Goal: Task Accomplishment & Management: Manage account settings

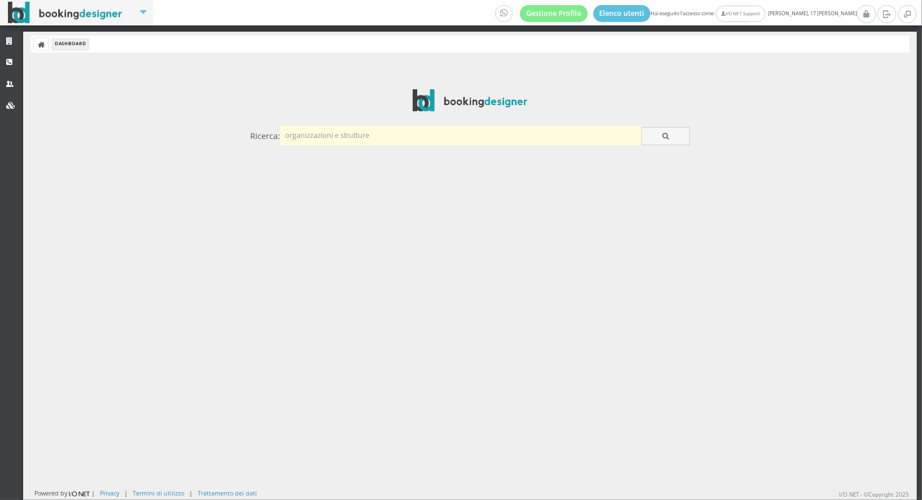
click at [368, 136] on input "text" at bounding box center [460, 135] width 361 height 19
click at [338, 135] on input "text" at bounding box center [460, 135] width 361 height 19
type input "rivamare"
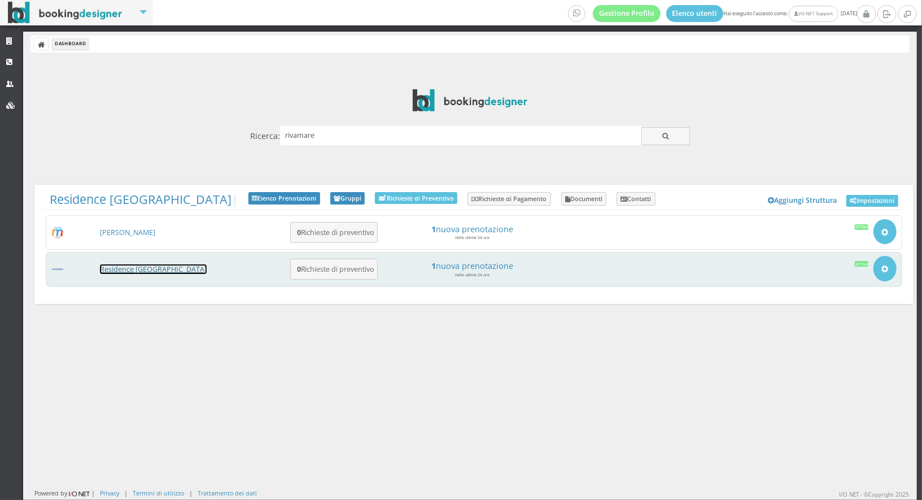
click at [131, 267] on link "Residence [GEOGRAPHIC_DATA]" at bounding box center [153, 269] width 107 height 10
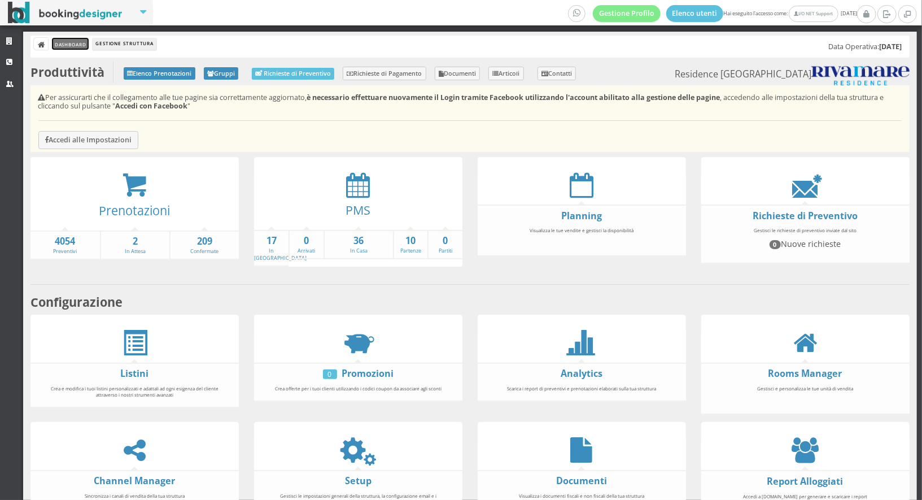
click at [72, 44] on link "Dashboard" at bounding box center [70, 44] width 37 height 12
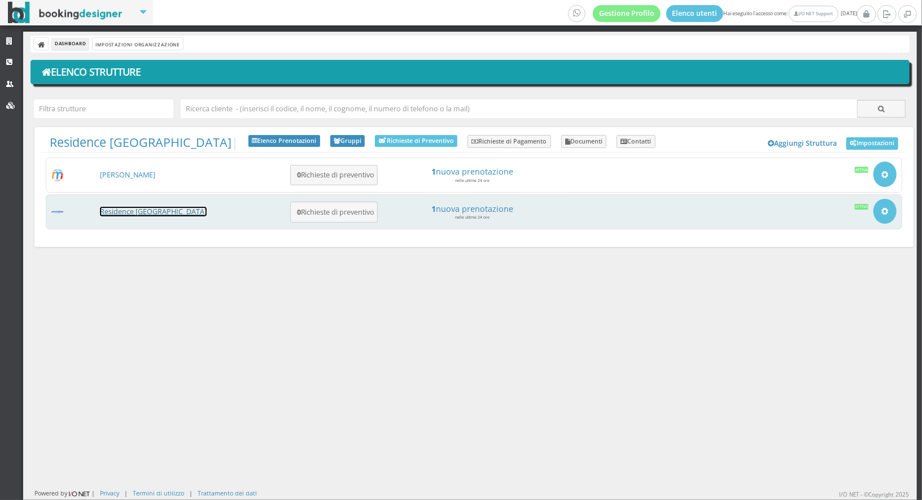
click at [136, 207] on link "Residence [GEOGRAPHIC_DATA]" at bounding box center [153, 212] width 107 height 10
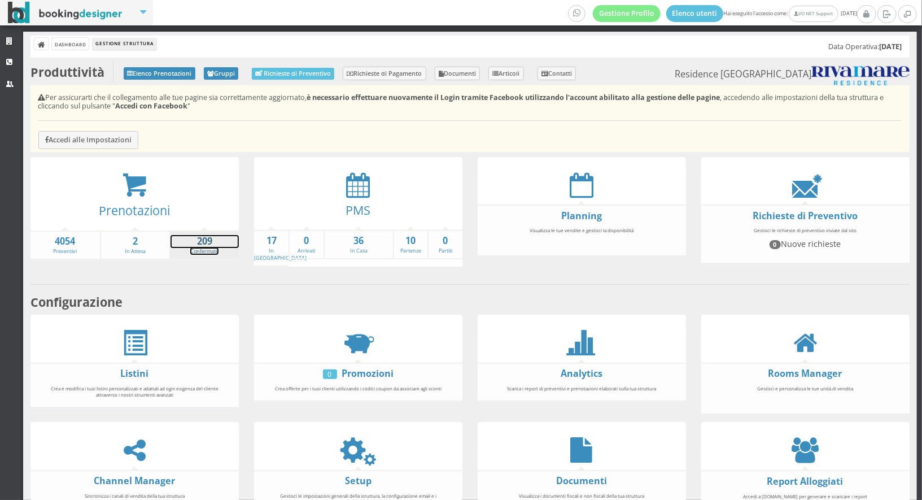
click at [210, 246] on strong "209" at bounding box center [204, 241] width 68 height 13
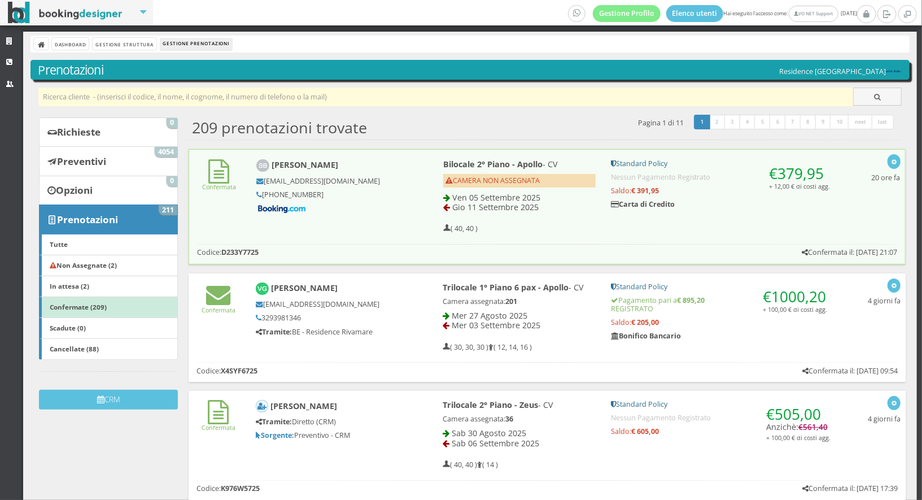
click at [163, 97] on input "text" at bounding box center [445, 96] width 815 height 19
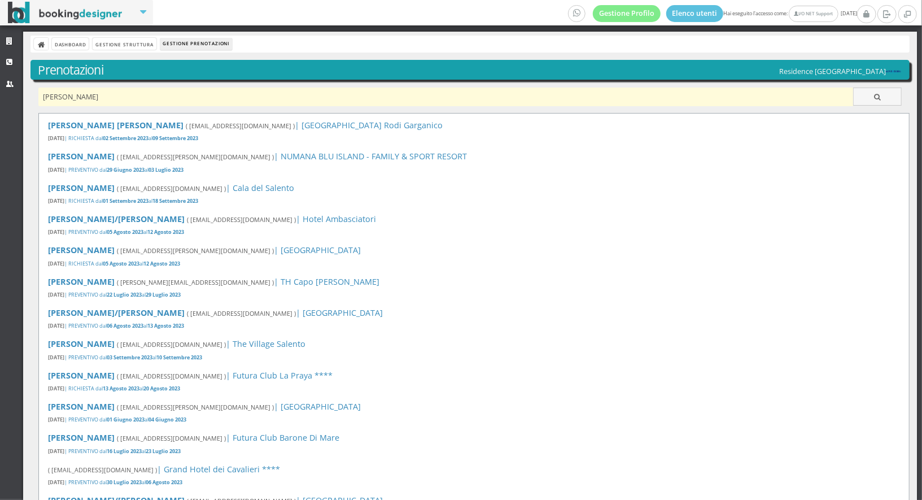
type input "michele"
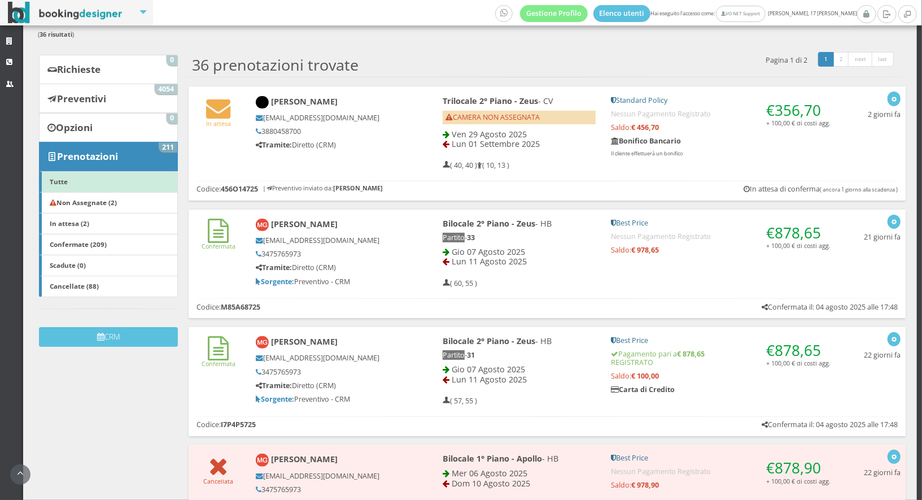
scroll to position [130, 0]
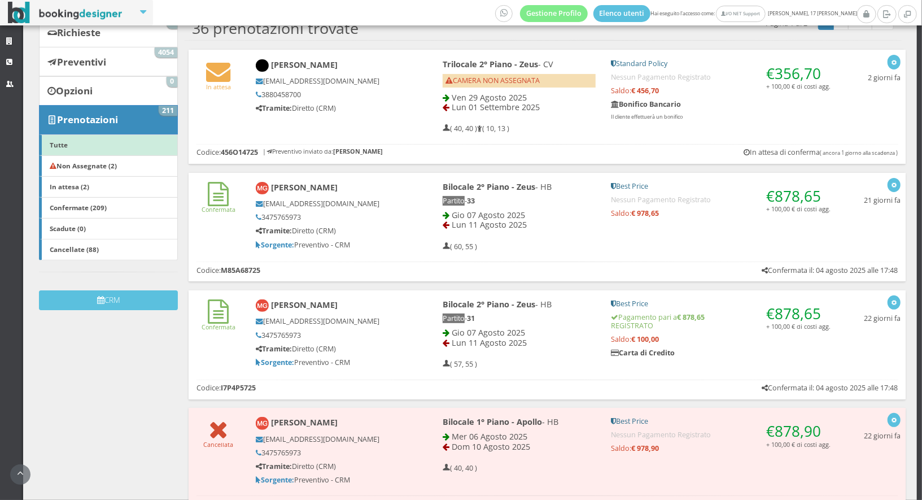
click at [388, 240] on h5 "Sorgente: Preventivo - CRM" at bounding box center [330, 244] width 149 height 8
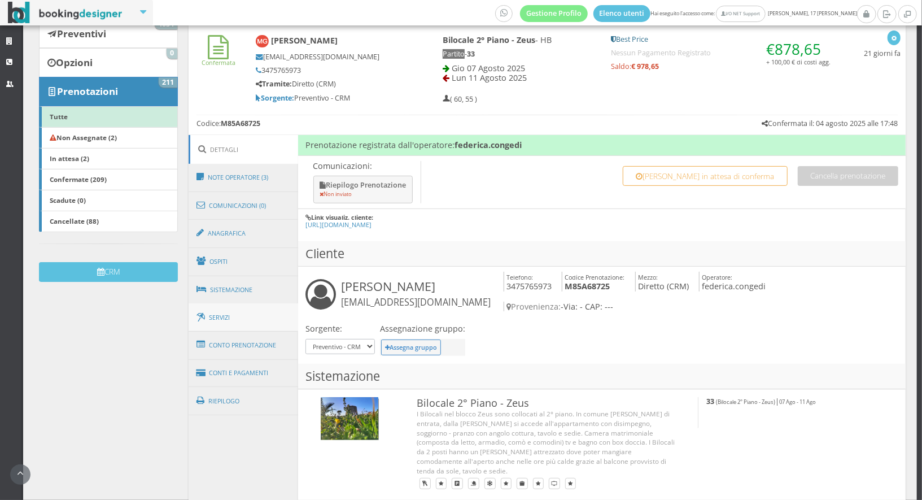
scroll to position [168, 0]
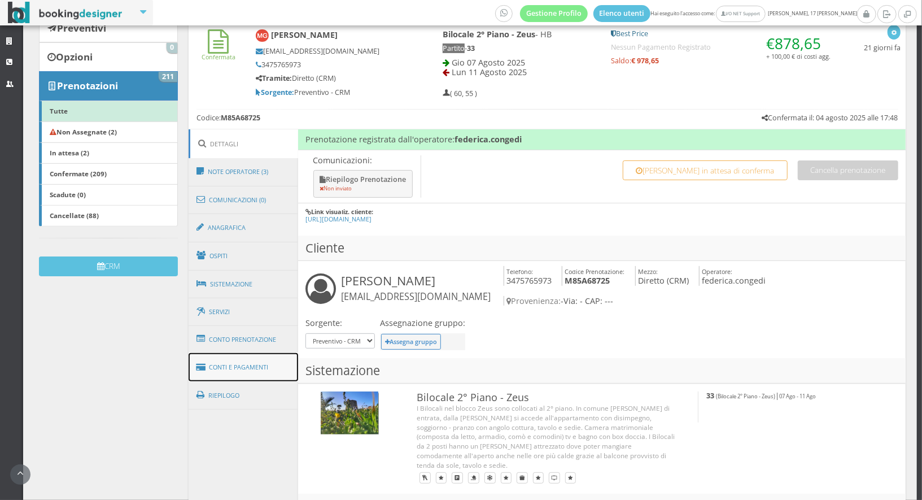
click at [246, 357] on link "Conti e Pagamenti" at bounding box center [243, 367] width 109 height 29
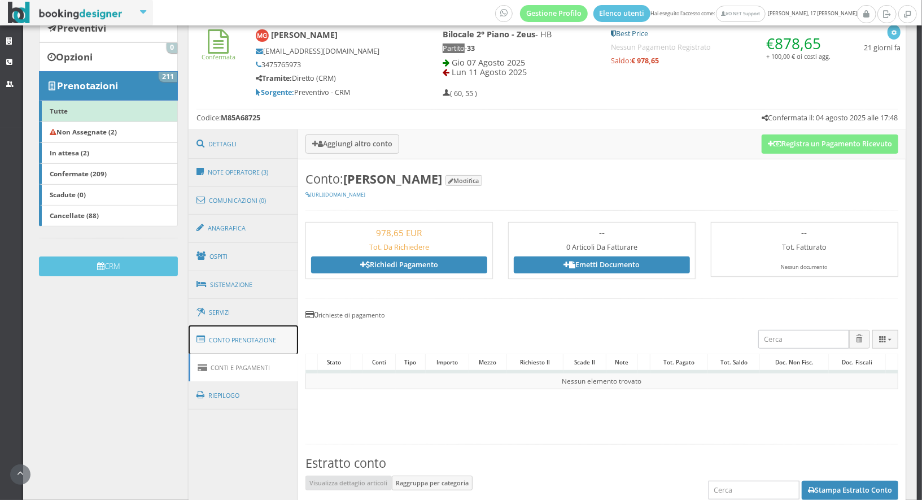
click at [268, 343] on link "Conto Prenotazione" at bounding box center [243, 339] width 109 height 29
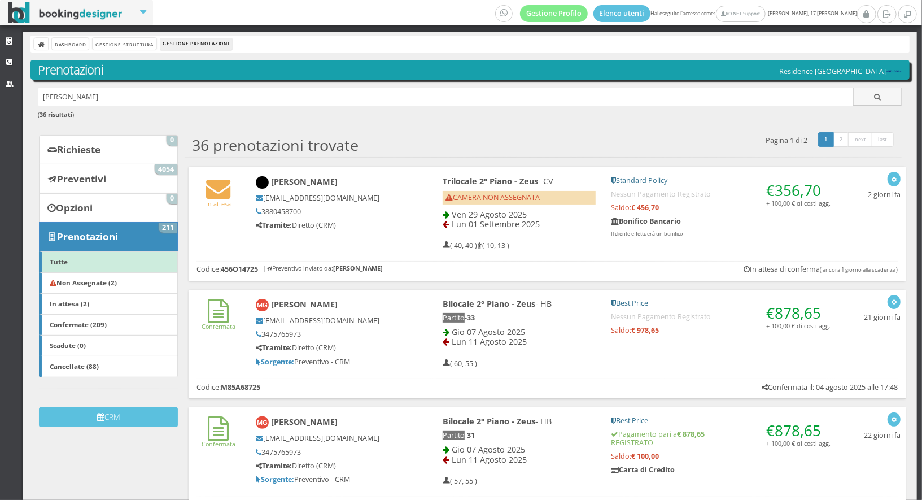
click at [382, 349] on h5 "Tramite: Diretto (CRM)" at bounding box center [330, 347] width 149 height 8
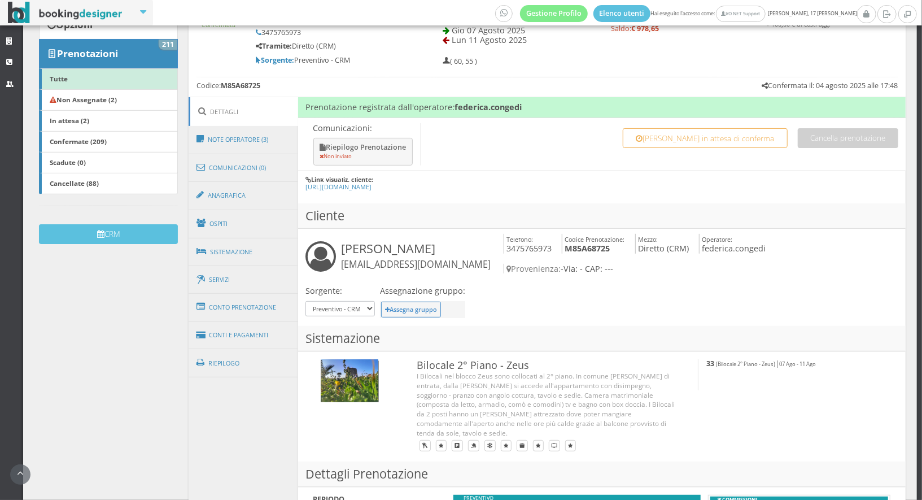
scroll to position [269, 0]
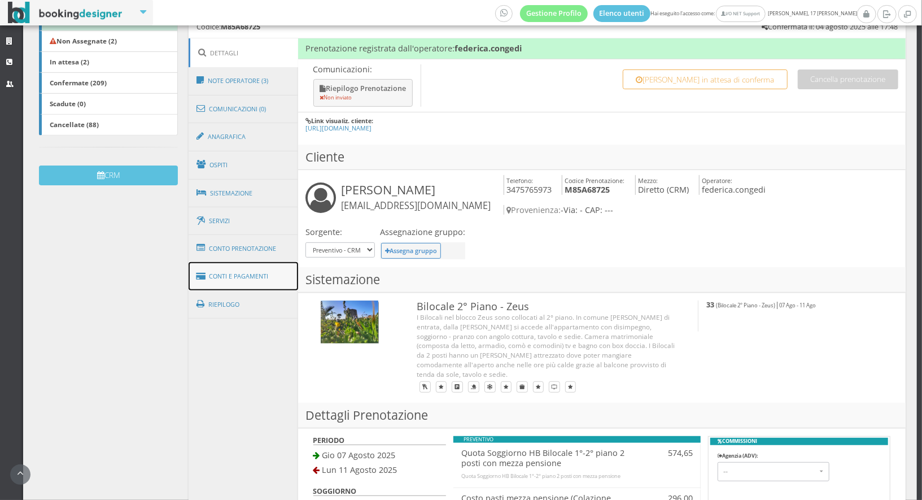
click at [243, 278] on link "Conti e Pagamenti" at bounding box center [243, 276] width 109 height 29
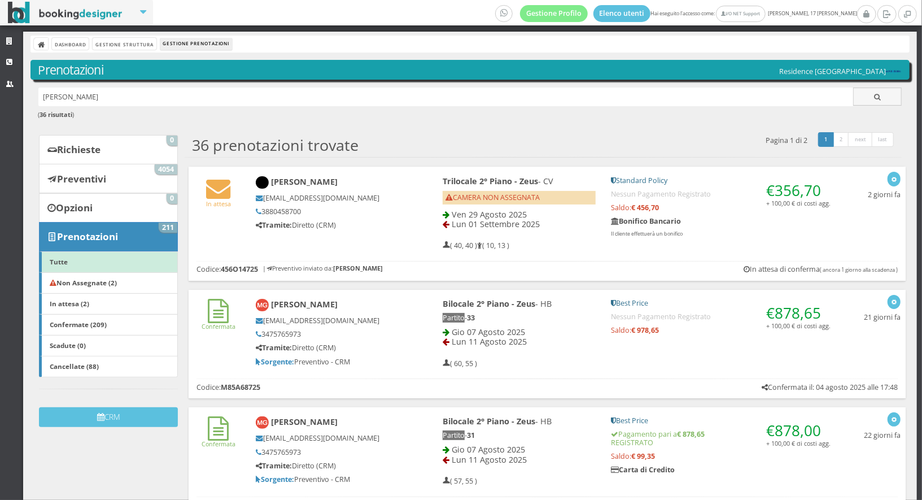
click at [392, 347] on h5 "Tramite: Diretto (CRM)" at bounding box center [330, 347] width 149 height 8
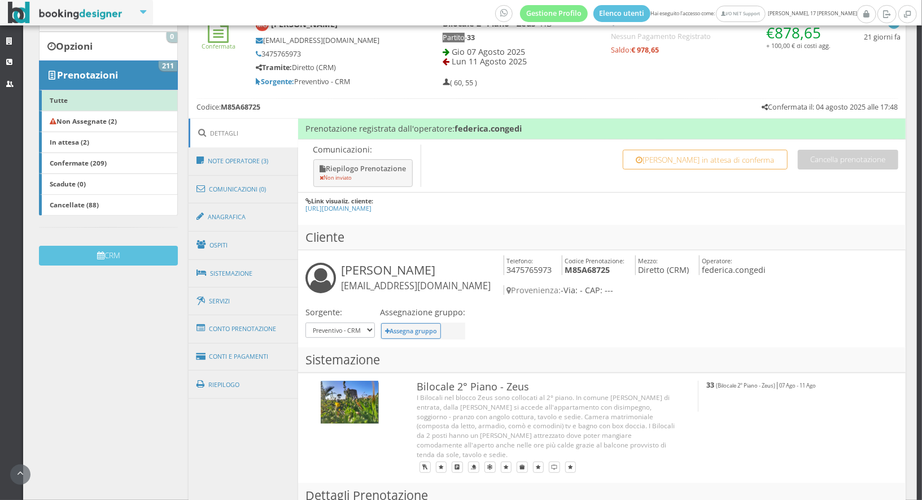
scroll to position [198, 0]
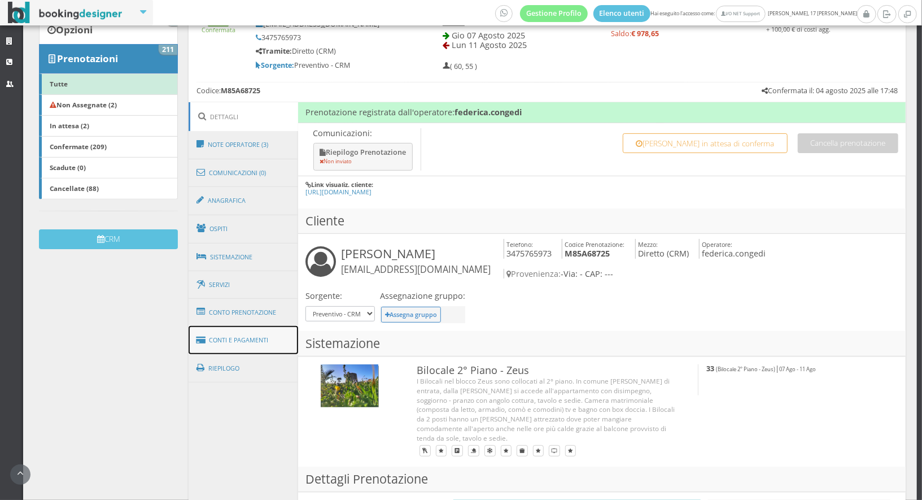
click at [243, 339] on link "Conti e Pagamenti" at bounding box center [243, 340] width 109 height 29
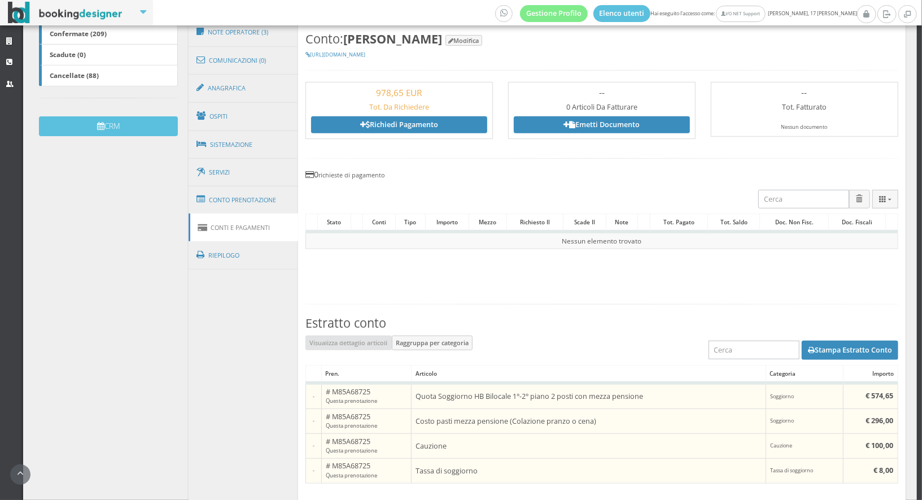
scroll to position [326, 0]
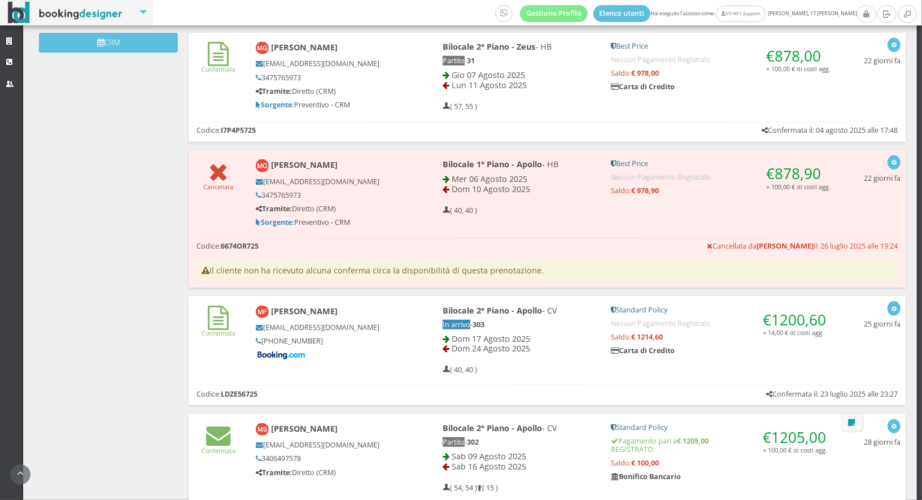
scroll to position [417, 0]
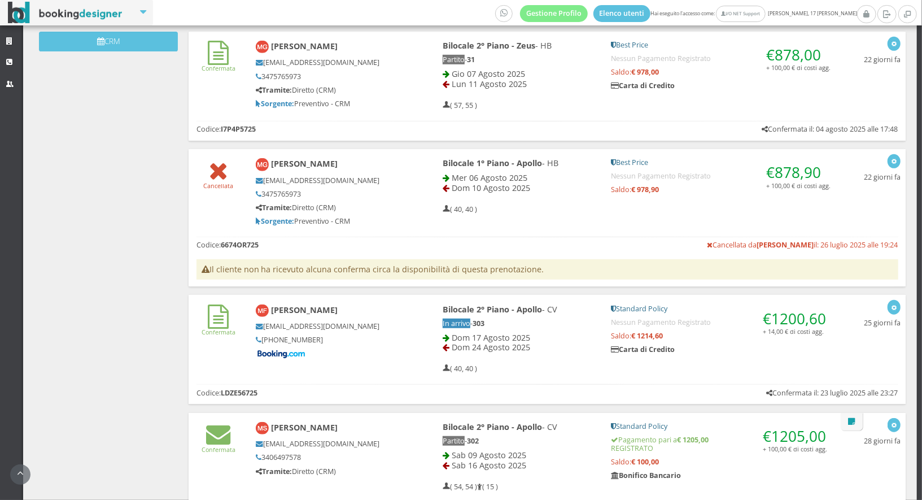
click at [374, 213] on div "[EMAIL_ADDRESS][DOMAIN_NAME] 3475765973 Tramite: Diretto (CRM) Sorgente: Preven…" at bounding box center [330, 201] width 149 height 50
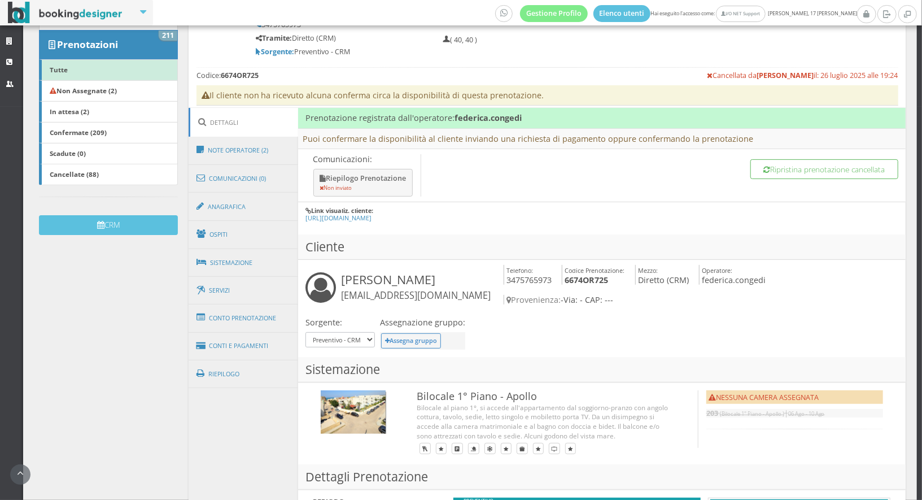
scroll to position [311, 0]
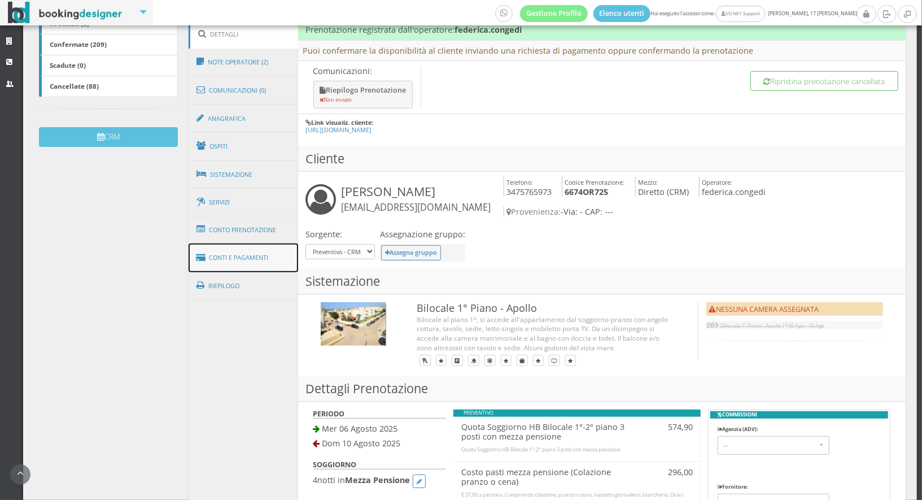
click at [249, 259] on link "Conti e Pagamenti" at bounding box center [243, 257] width 109 height 29
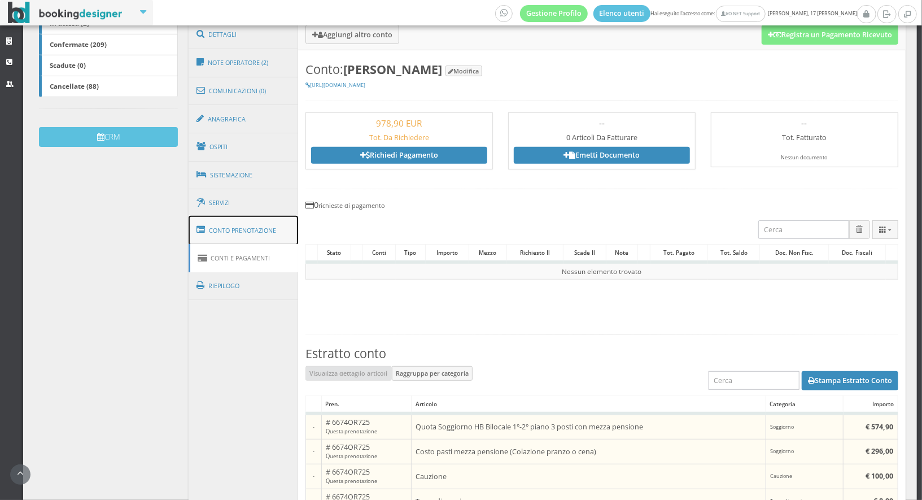
click at [246, 234] on link "Conto Prenotazione" at bounding box center [243, 230] width 109 height 29
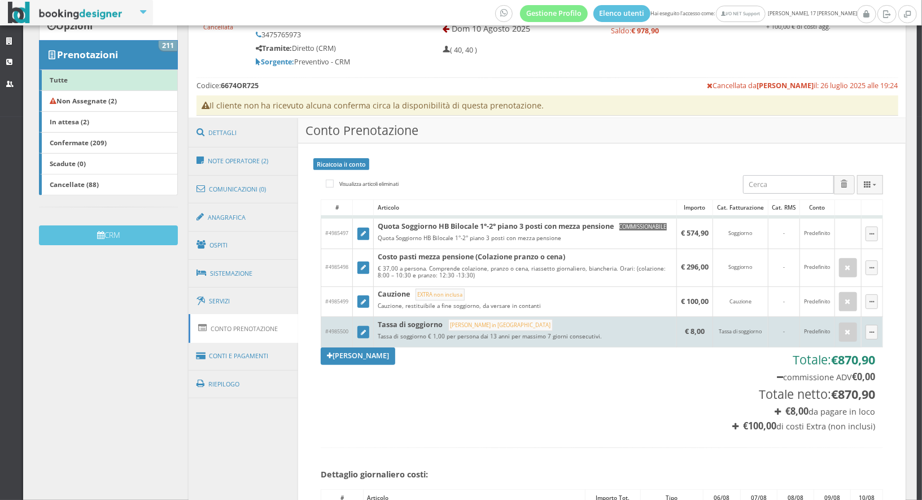
scroll to position [0, 0]
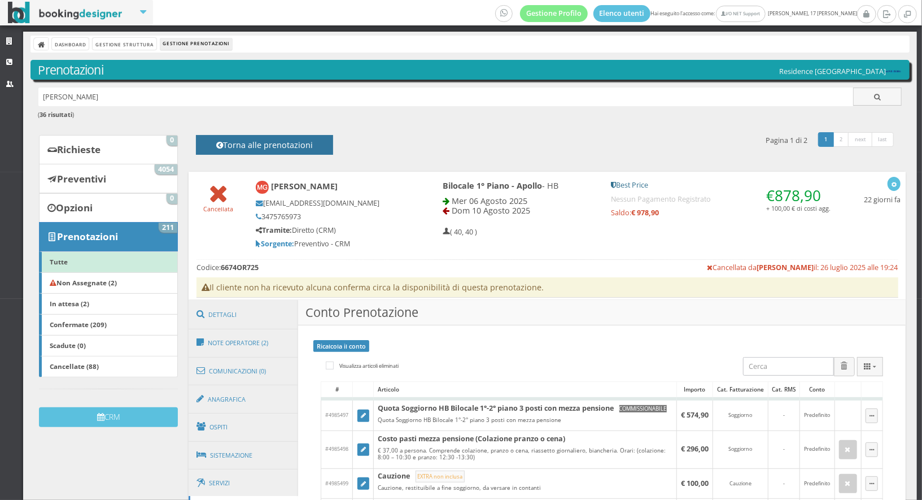
click at [238, 145] on h4 "Torna alle prenotazioni" at bounding box center [264, 148] width 112 height 17
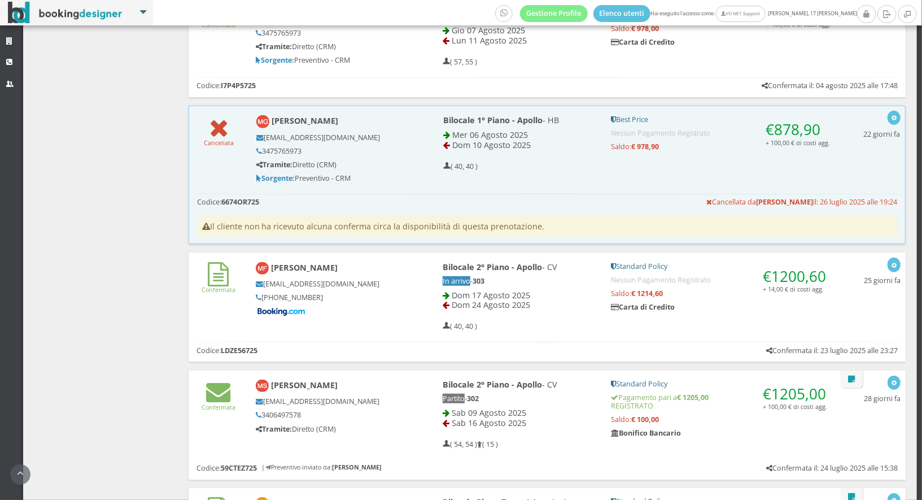
scroll to position [468, 0]
